Goal: Information Seeking & Learning: Learn about a topic

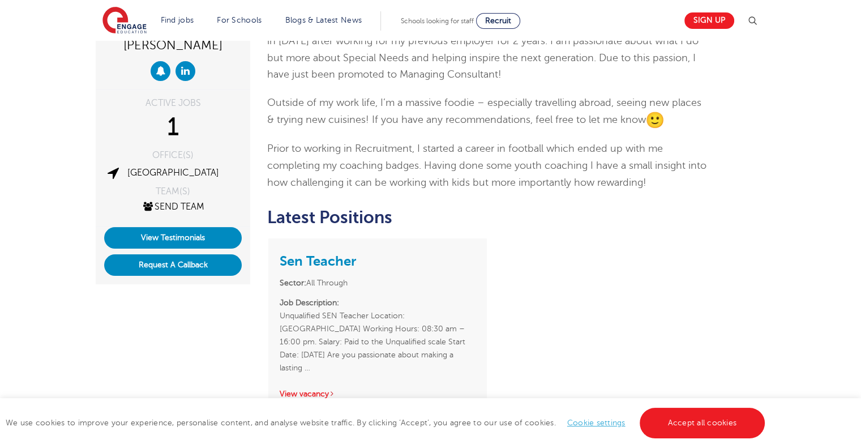
scroll to position [143, 0]
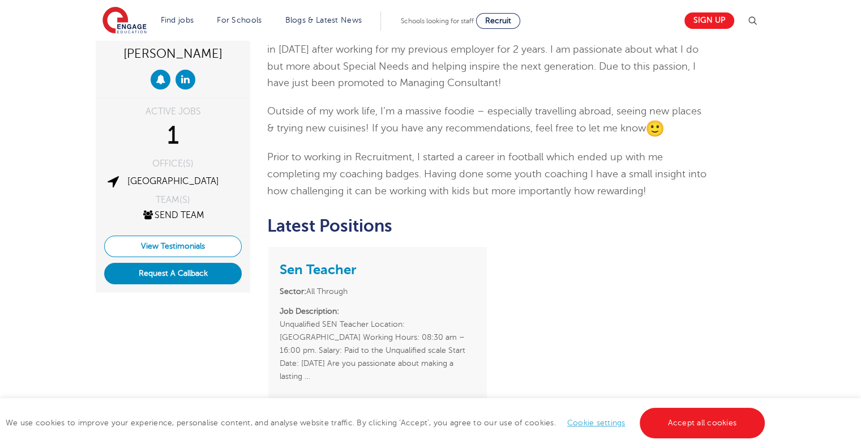
click at [173, 250] on link "View Testimonials" at bounding box center [173, 247] width 138 height 22
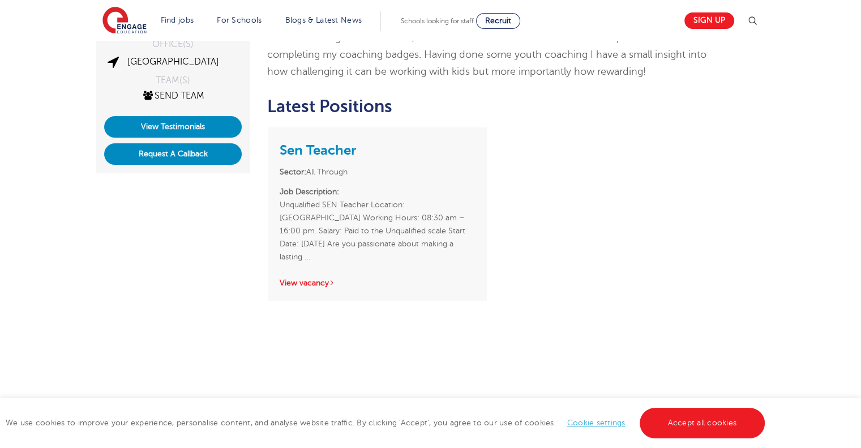
scroll to position [263, 0]
click at [324, 278] on link "View vacancy" at bounding box center [308, 282] width 56 height 8
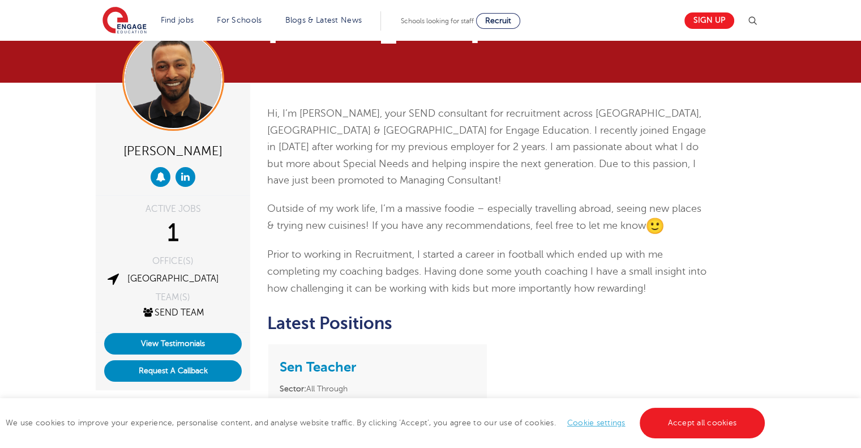
scroll to position [0, 0]
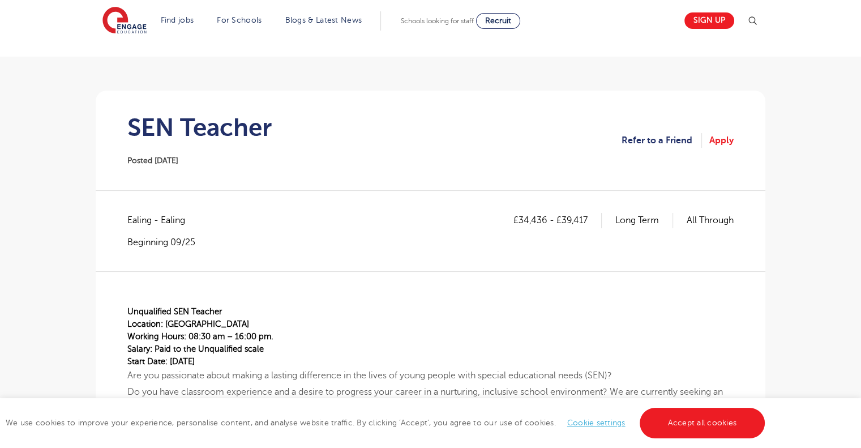
scroll to position [54, 0]
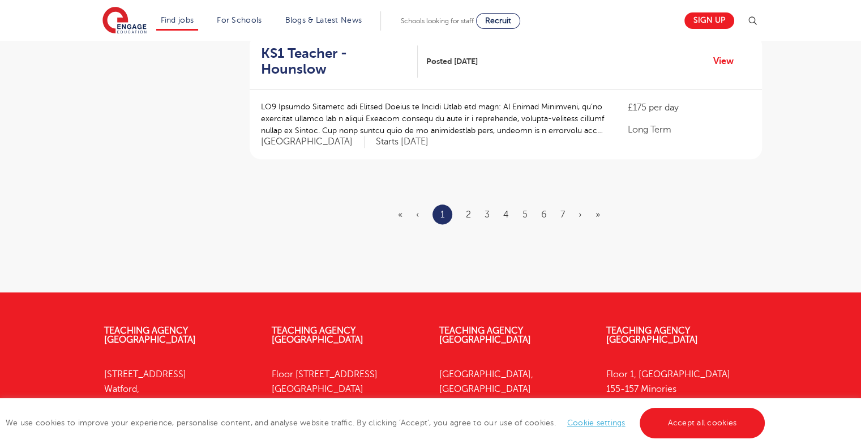
scroll to position [1531, 0]
